Goal: Check status: Check status

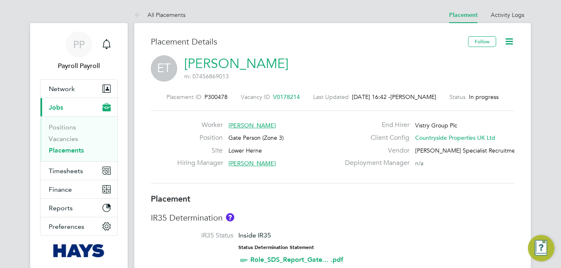
click at [73, 150] on link "Placements" at bounding box center [66, 151] width 35 height 8
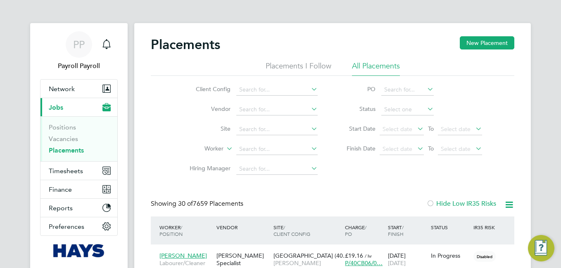
click at [376, 64] on li "All Placements" at bounding box center [376, 68] width 48 height 15
click at [261, 149] on input at bounding box center [276, 150] width 81 height 12
paste input "[PERSON_NAME]"
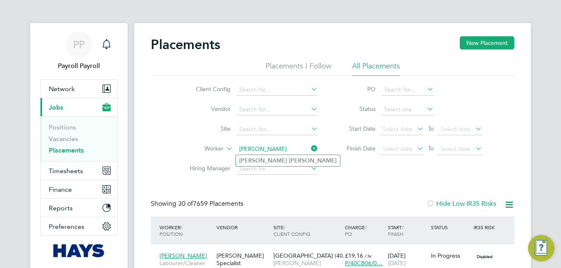
click at [261, 149] on input "[PERSON_NAME]" at bounding box center [276, 150] width 81 height 12
type input "[PERSON_NAME]"
click at [289, 160] on b "[PERSON_NAME]" at bounding box center [313, 160] width 48 height 7
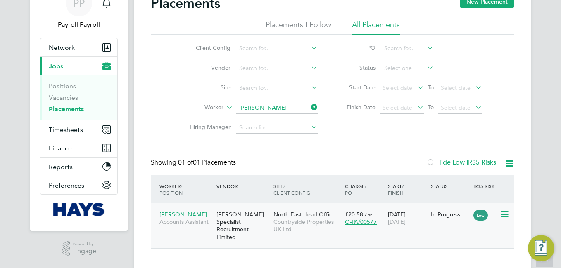
click at [394, 216] on div "[DATE] [DATE]" at bounding box center [407, 218] width 43 height 23
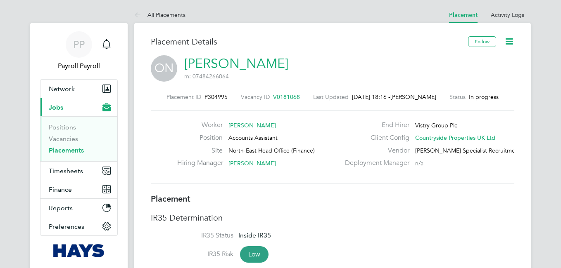
scroll to position [4, 4]
drag, startPoint x: 228, startPoint y: 97, endPoint x: 202, endPoint y: 98, distance: 25.6
click at [202, 98] on div "Placement ID P304995 Vacancy ID V0181068 Last Updated 01 Oct 2025, 18:16 - Rich…" at bounding box center [332, 96] width 363 height 7
copy span "P304995"
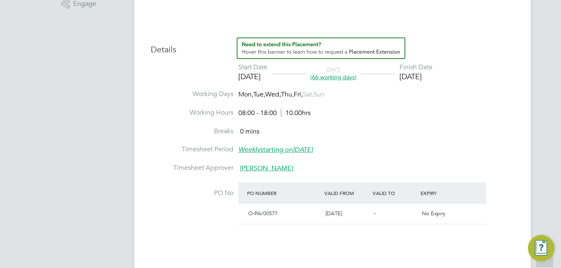
click at [478, 125] on li "Working Hours 08:00 - 18:00 10.00hrs" at bounding box center [332, 118] width 363 height 19
